Goal: Task Accomplishment & Management: Complete application form

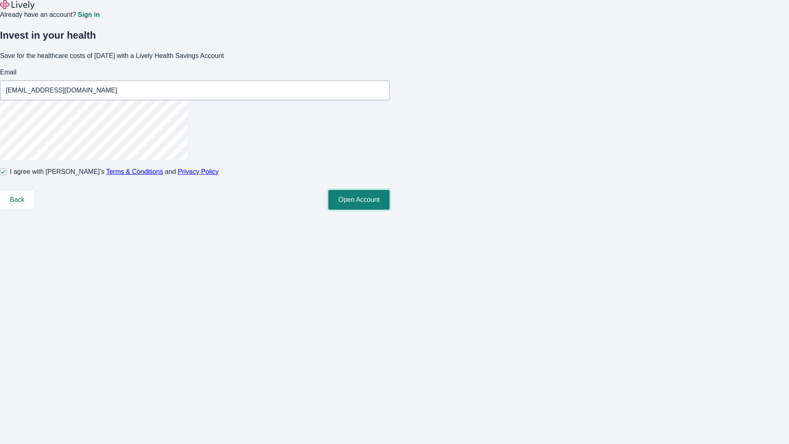
click at [389, 209] on button "Open Account" at bounding box center [358, 200] width 61 height 20
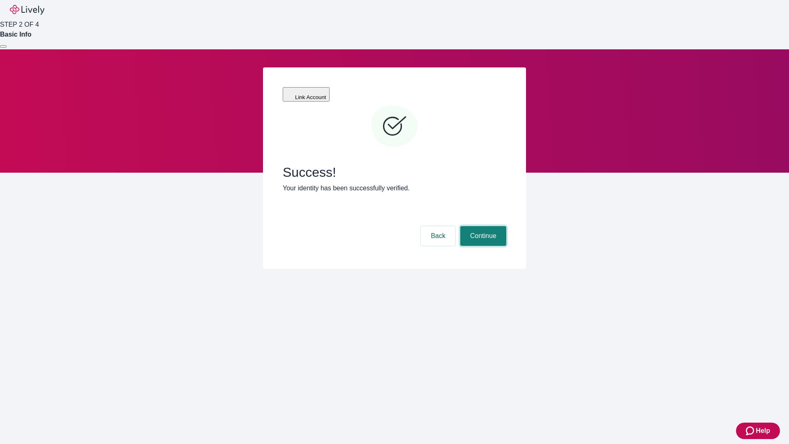
click at [482, 226] on button "Continue" at bounding box center [483, 236] width 46 height 20
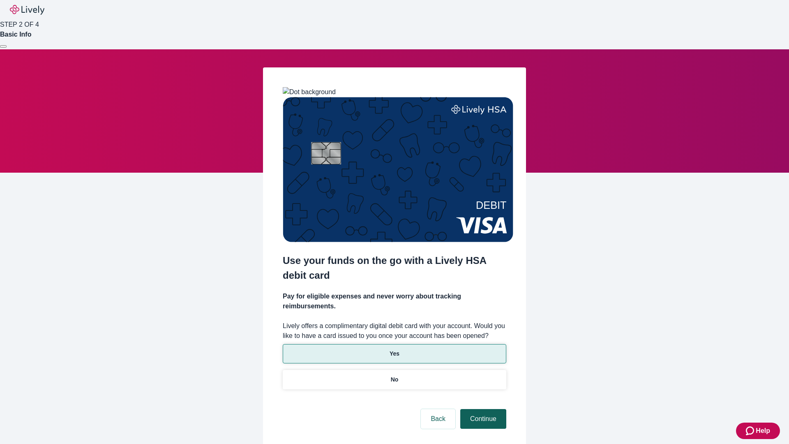
click at [394, 349] on p "Yes" at bounding box center [394, 353] width 10 height 9
click at [482, 409] on button "Continue" at bounding box center [483, 419] width 46 height 20
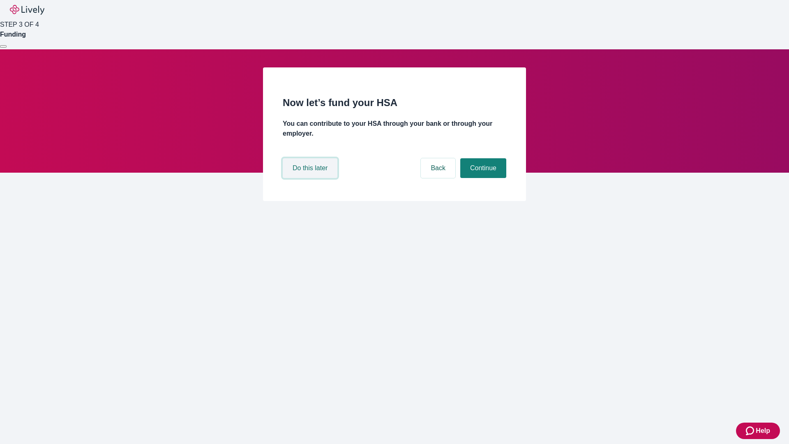
click at [311, 178] on button "Do this later" at bounding box center [310, 168] width 55 height 20
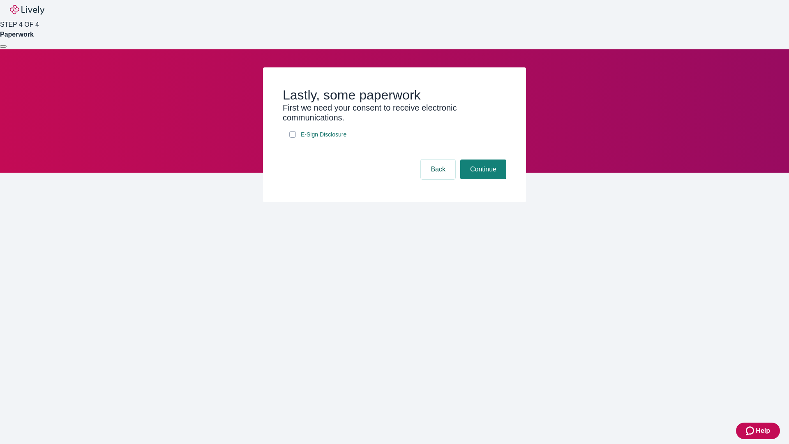
click at [292, 138] on input "E-Sign Disclosure" at bounding box center [292, 134] width 7 height 7
checkbox input "true"
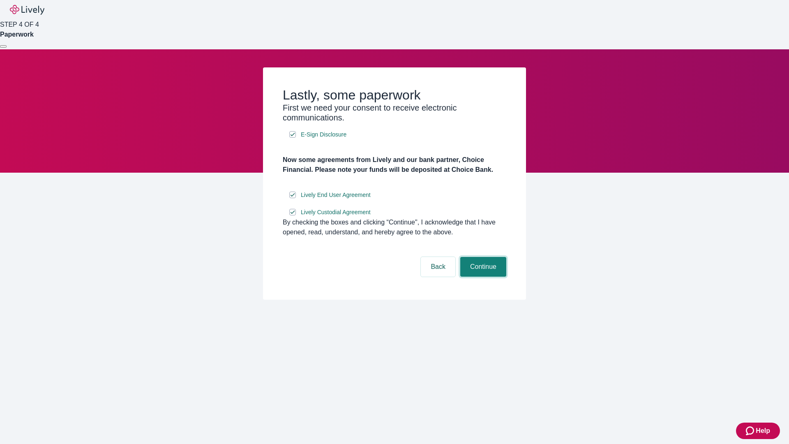
click at [482, 276] on button "Continue" at bounding box center [483, 267] width 46 height 20
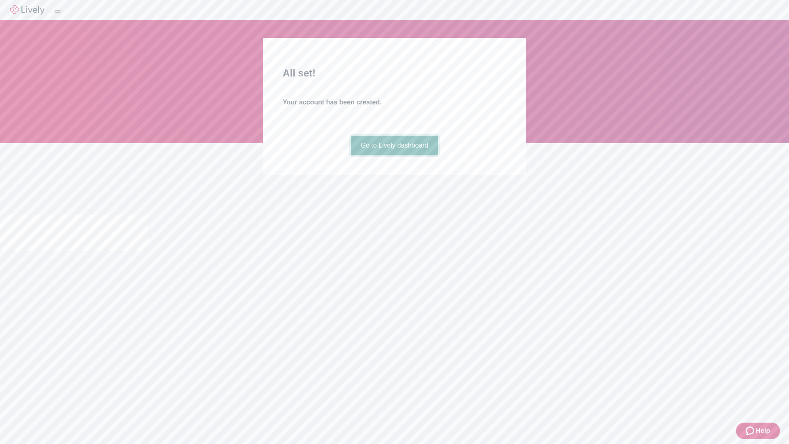
click at [394, 155] on link "Go to Lively dashboard" at bounding box center [394, 146] width 87 height 20
